Goal: Contribute content: Add original content to the website for others to see

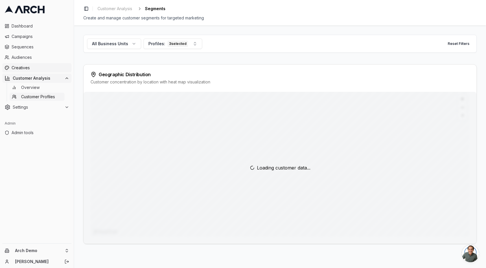
click at [29, 66] on span "Creatives" at bounding box center [41, 68] width 58 height 6
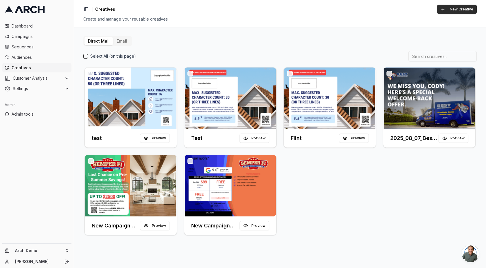
click at [461, 9] on button "New Creative" at bounding box center [457, 9] width 40 height 9
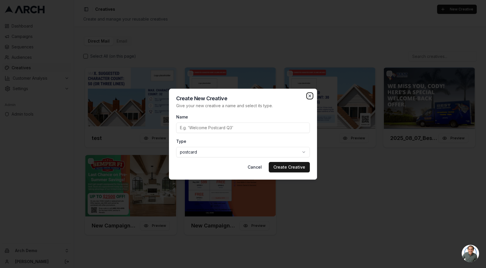
click at [311, 95] on icon "button" at bounding box center [310, 95] width 5 height 5
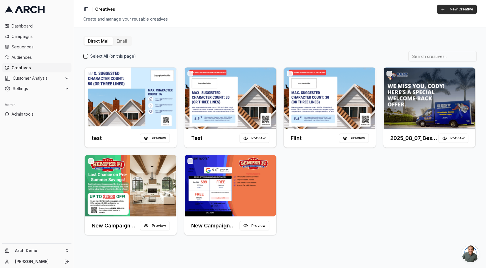
click at [457, 10] on button "New Creative" at bounding box center [457, 9] width 40 height 9
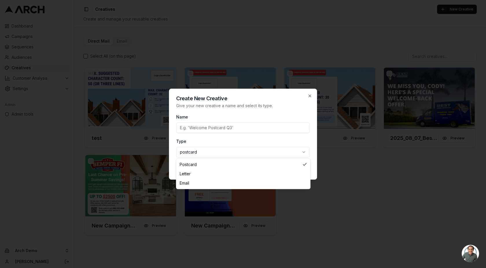
click at [210, 152] on body "Dashboard Campaigns Sequences Audiences Creatives Customer Analysis Settings Ad…" at bounding box center [243, 134] width 486 height 268
select select "email"
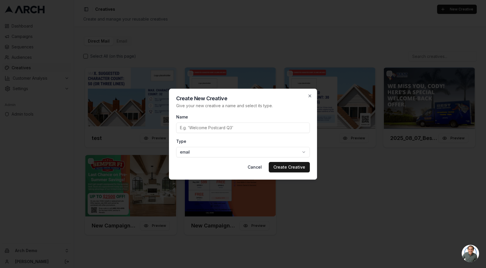
click at [201, 128] on input "Name" at bounding box center [243, 127] width 134 height 10
type input "Test"
click at [281, 168] on button "Create Creative" at bounding box center [289, 167] width 41 height 10
